Goal: Find specific page/section: Find specific page/section

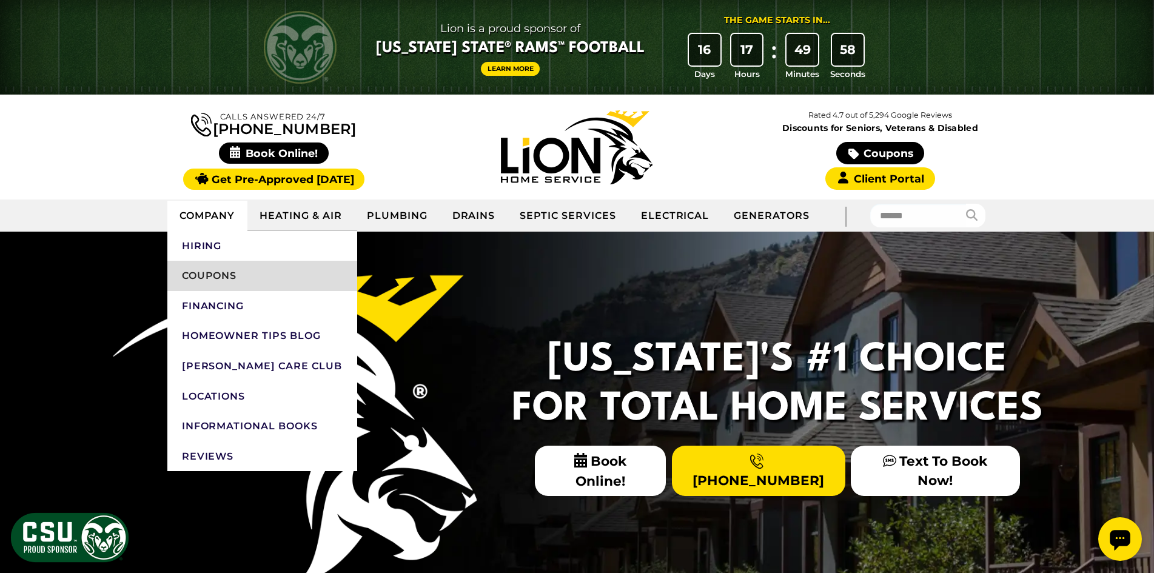
click at [225, 275] on link "Coupons" at bounding box center [262, 276] width 190 height 30
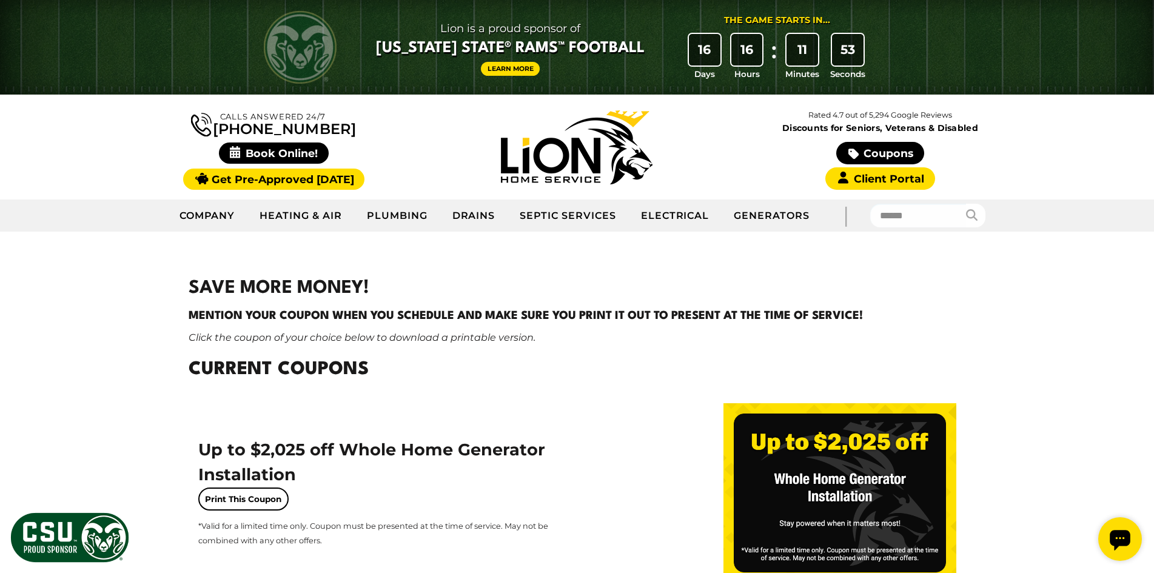
click at [597, 166] on img at bounding box center [577, 147] width 152 height 74
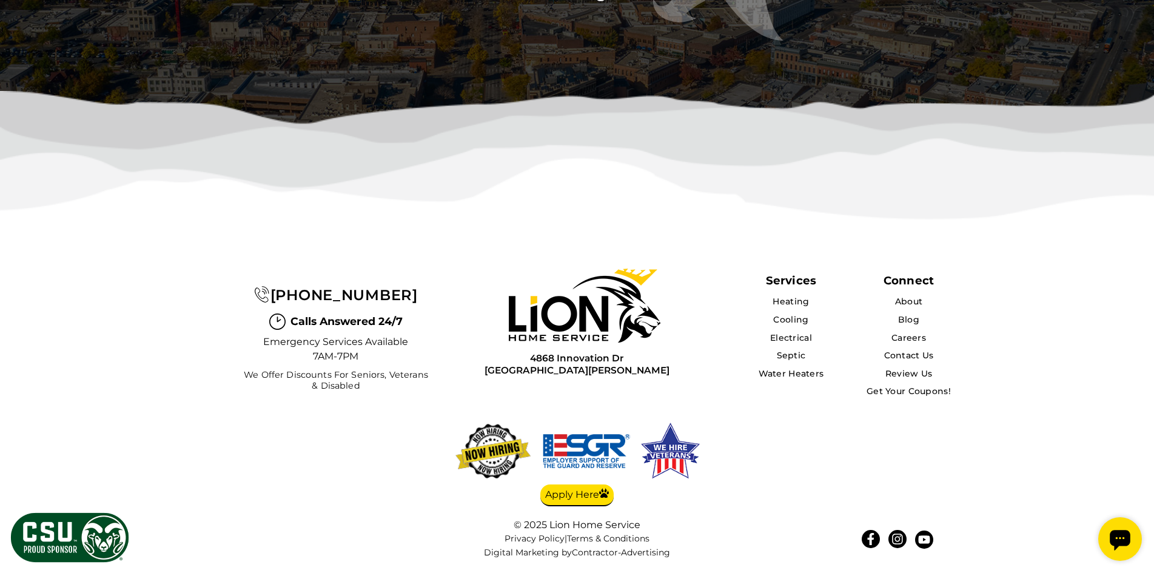
scroll to position [3931, 0]
click at [918, 355] on link "Contact Us" at bounding box center [908, 355] width 50 height 11
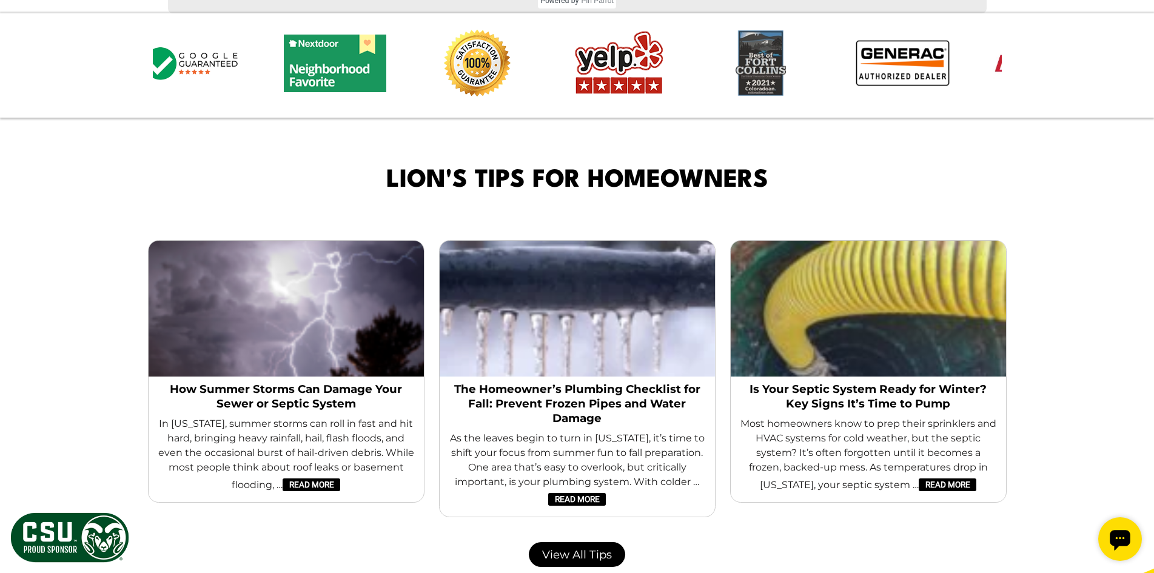
scroll to position [2057, 0]
